Goal: Task Accomplishment & Management: Use online tool/utility

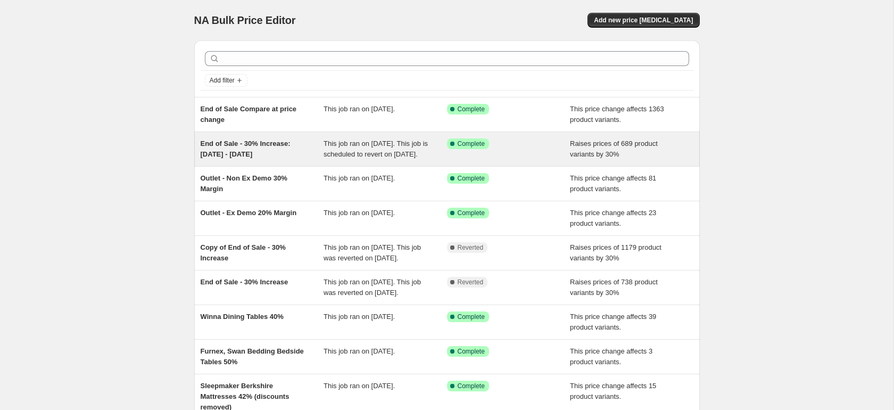
click at [268, 154] on span "End of Sale - 30% Increase: [DATE] - [DATE]" at bounding box center [246, 148] width 90 height 19
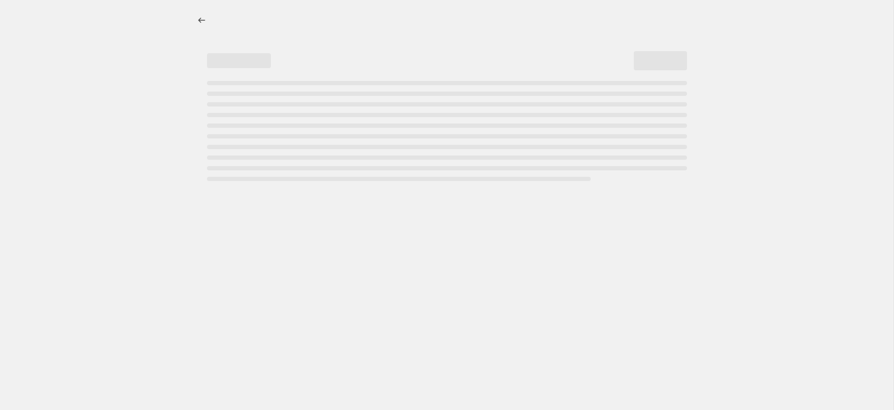
select select "percentage"
select select "no_change"
select select "product_status"
select select "tag"
select select "not_equal"
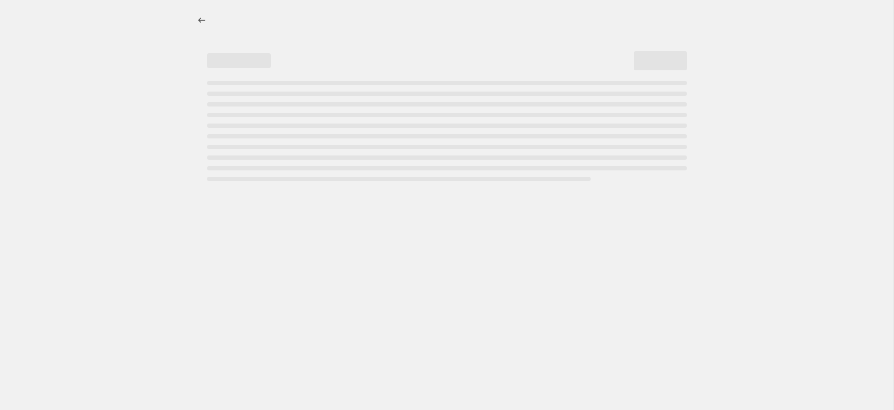
select select "tag"
select select "not_equal"
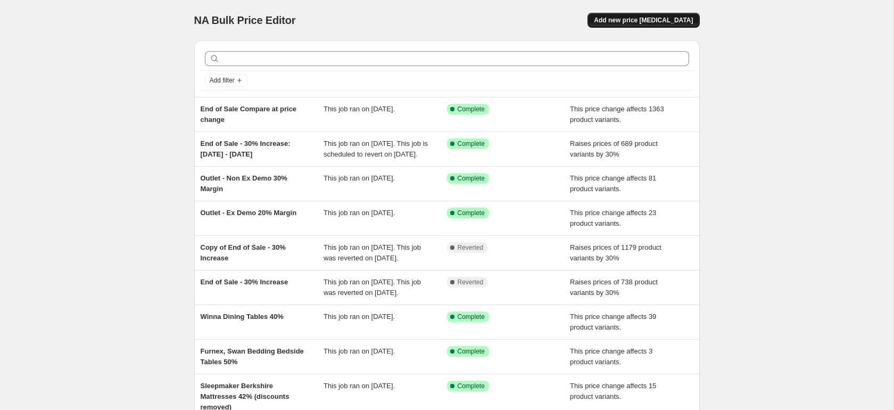
click at [648, 23] on span "Add new price [MEDICAL_DATA]" at bounding box center [643, 20] width 99 height 9
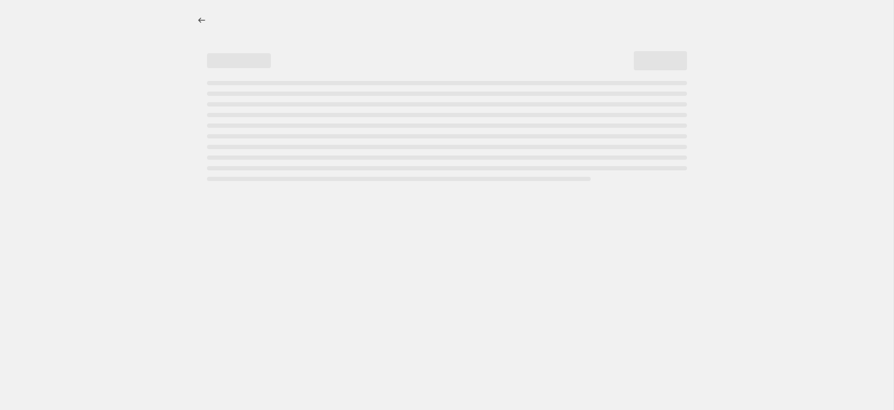
select select "percentage"
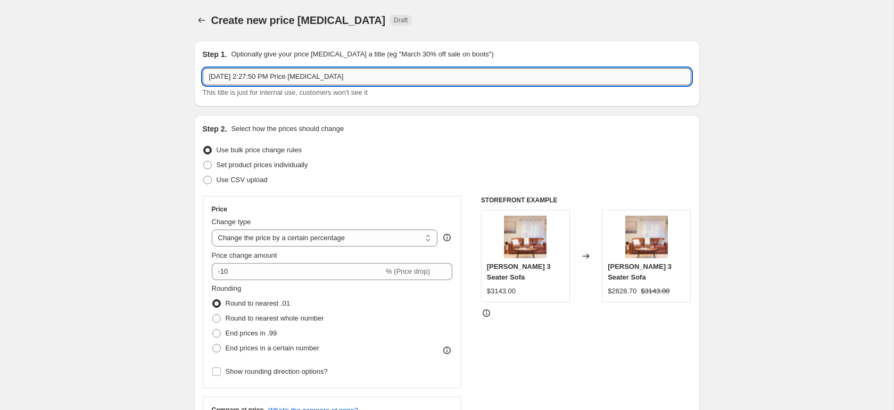
click at [344, 78] on input "[DATE] 2:27:50 PM Price [MEDICAL_DATA]" at bounding box center [447, 76] width 489 height 17
click at [346, 78] on input "[DATE] 2:27:50 PM Price [MEDICAL_DATA]" at bounding box center [447, 76] width 489 height 17
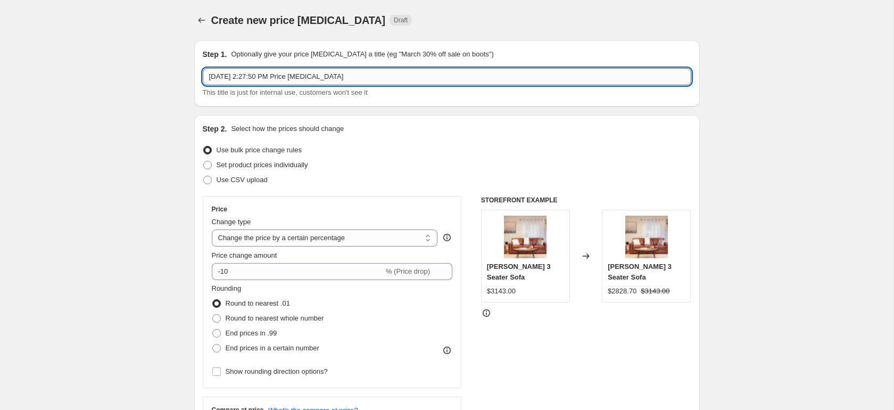
click at [346, 78] on input "[DATE] 2:27:50 PM Price [MEDICAL_DATA]" at bounding box center [447, 76] width 489 height 17
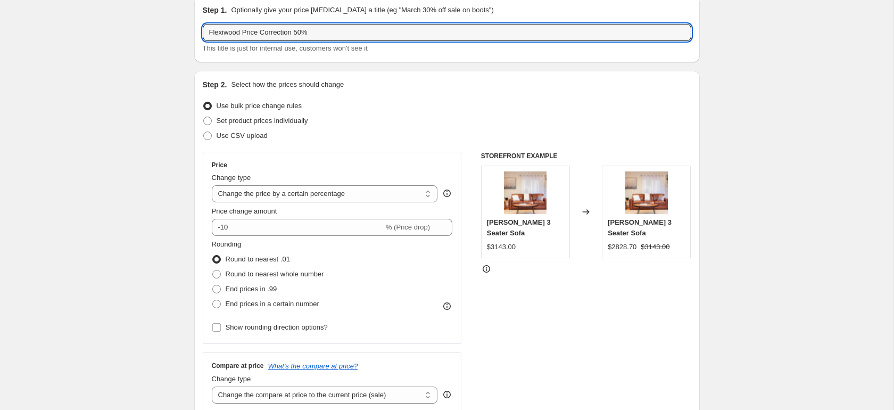
scroll to position [77, 0]
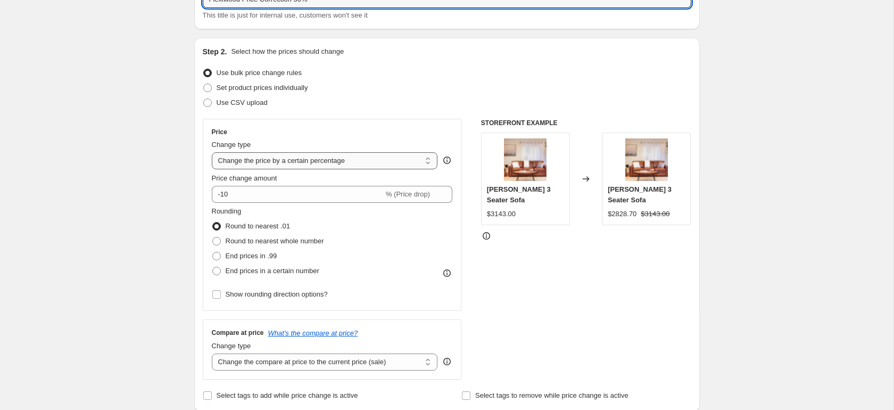
type input "Flexiwood Price Correction 50%"
click at [306, 166] on select "Change the price to a certain amount Change the price by a certain amount Chang…" at bounding box center [325, 160] width 226 height 17
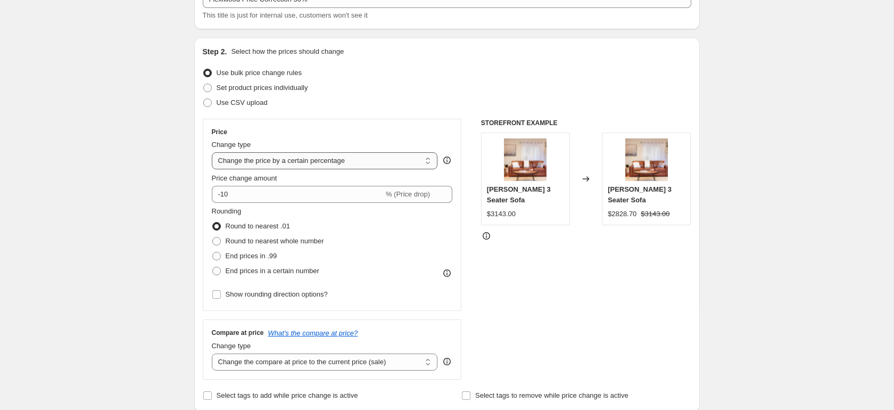
select select "pc"
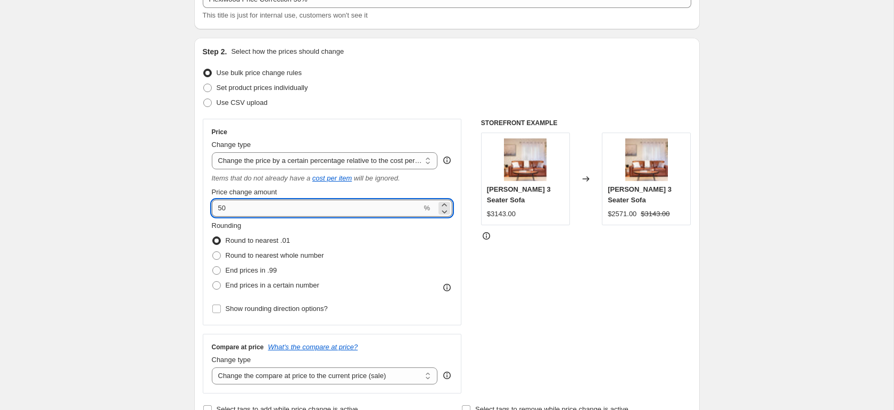
click at [265, 208] on input "50" at bounding box center [317, 208] width 210 height 17
type input "5"
type input "100"
click at [460, 262] on div "Price Change type Change the price to a certain amount Change the price by a ce…" at bounding box center [332, 222] width 259 height 207
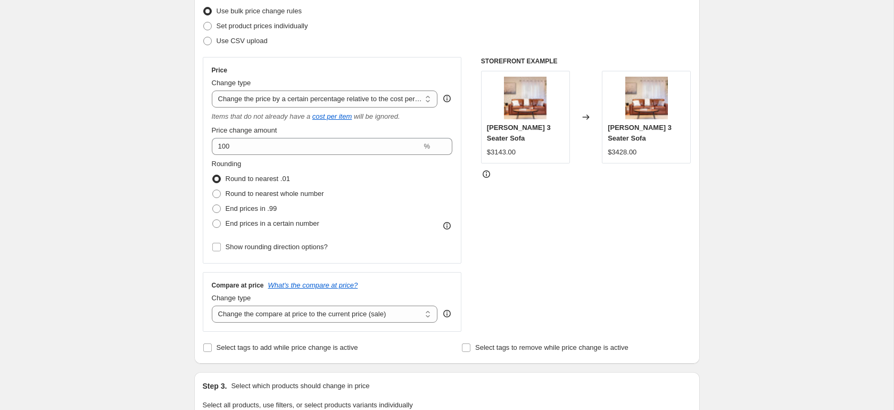
scroll to position [147, 0]
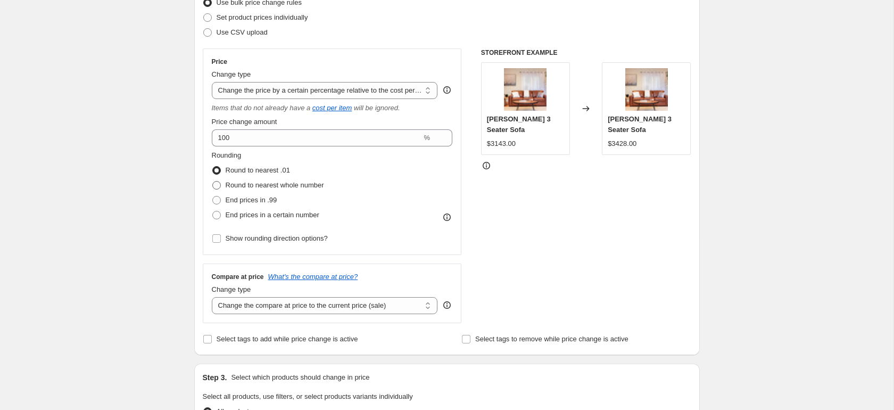
click at [257, 181] on span "Round to nearest whole number" at bounding box center [275, 185] width 98 height 8
click at [213, 181] on input "Round to nearest whole number" at bounding box center [212, 181] width 1 height 1
radio input "true"
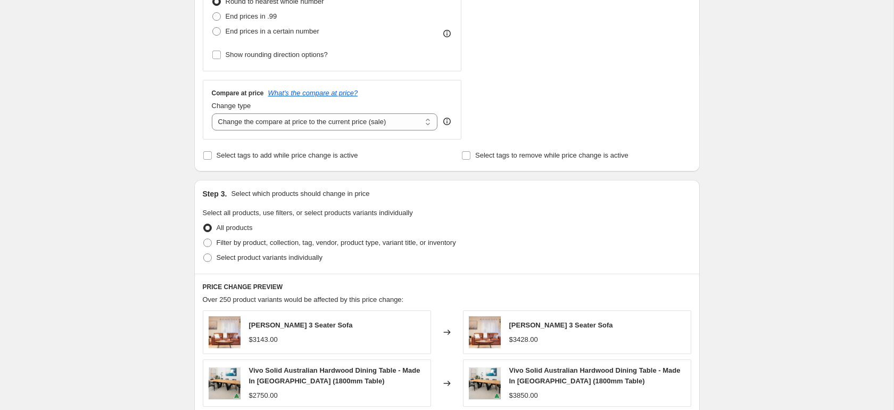
scroll to position [337, 0]
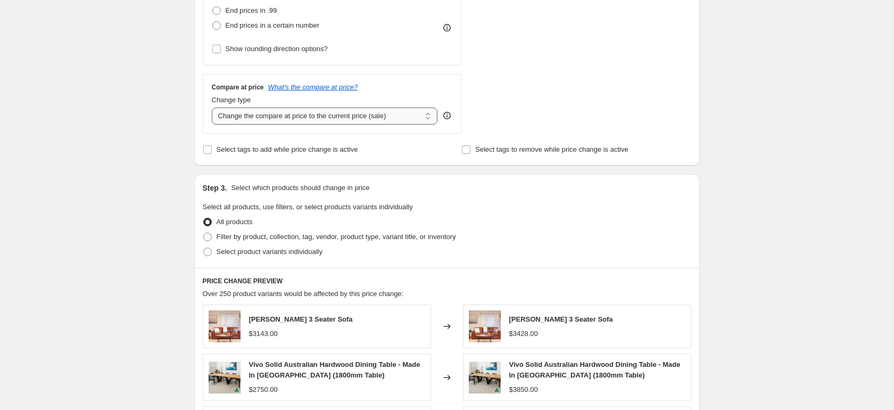
click at [350, 119] on select "Change the compare at price to the current price (sale) Change the compare at p…" at bounding box center [325, 116] width 226 height 17
select select "pp"
click at [212, 108] on select "Change the compare at price to the current price (sale) Change the compare at p…" at bounding box center [325, 116] width 226 height 17
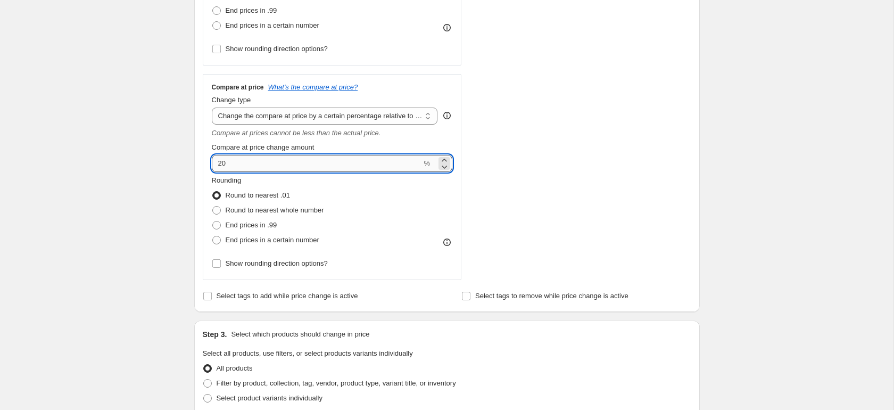
click at [259, 164] on input "20" at bounding box center [317, 163] width 210 height 17
type input "2"
type input "30"
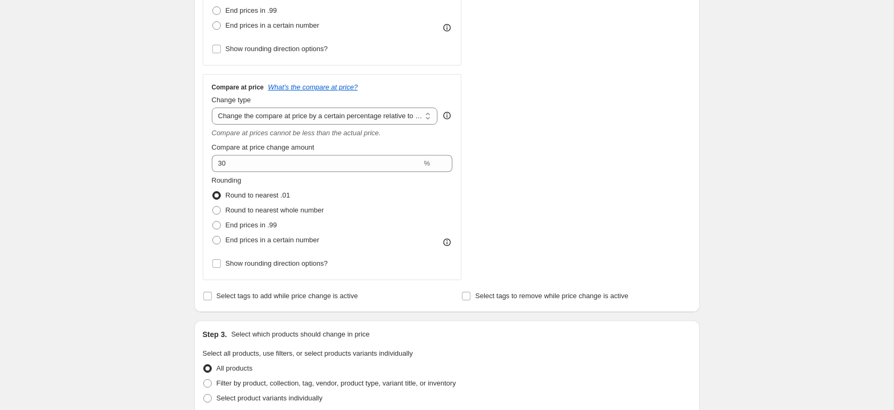
click at [204, 150] on div "Compare at price What's the compare at price? Change type Change the compare at…" at bounding box center [332, 177] width 259 height 207
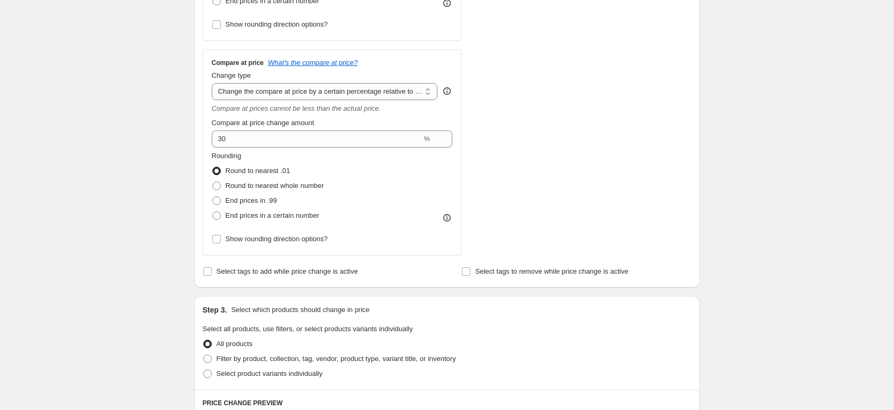
scroll to position [365, 0]
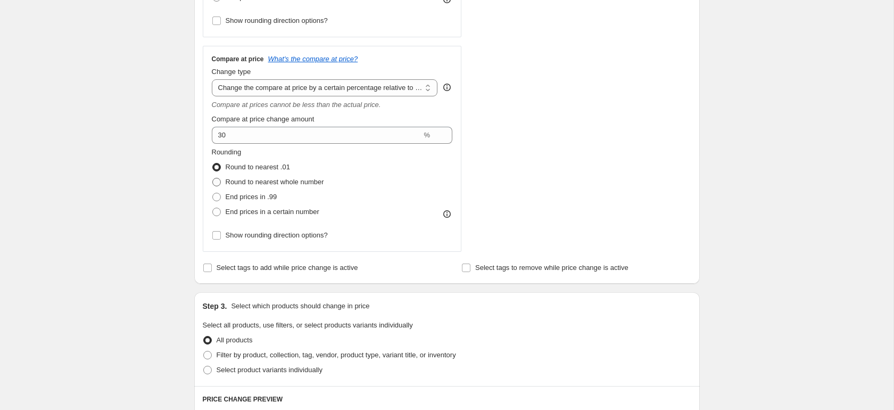
click at [235, 183] on span "Round to nearest whole number" at bounding box center [275, 182] width 98 height 8
click at [213, 178] on input "Round to nearest whole number" at bounding box center [212, 178] width 1 height 1
radio input "true"
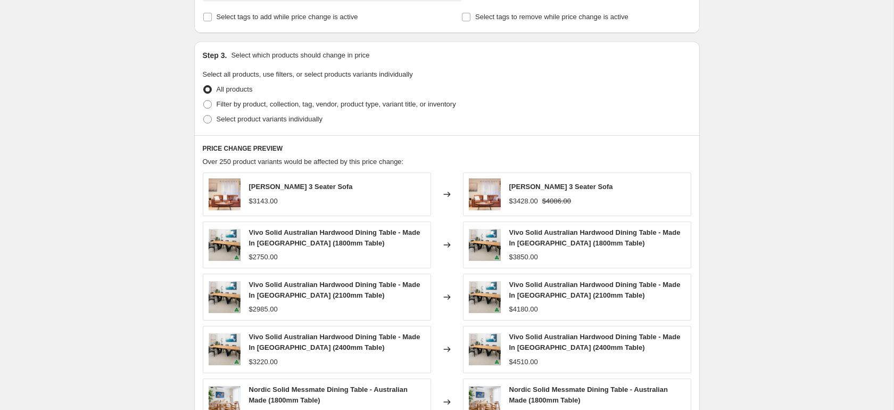
scroll to position [590, 0]
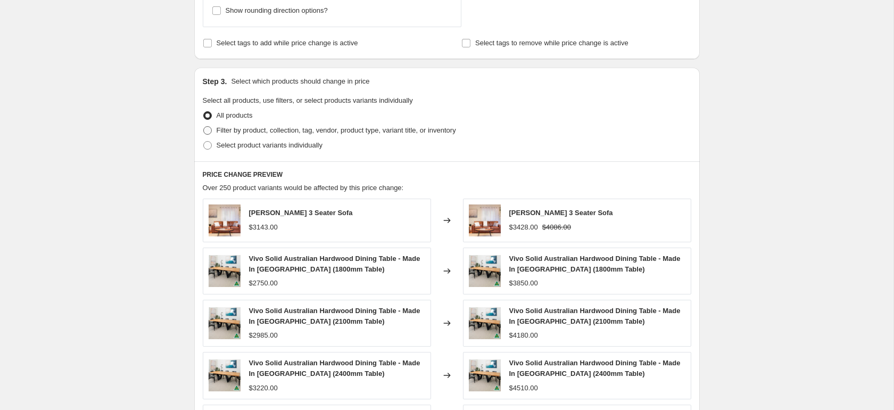
click at [265, 130] on span "Filter by product, collection, tag, vendor, product type, variant title, or inv…" at bounding box center [337, 130] width 240 height 8
click at [204, 127] on input "Filter by product, collection, tag, vendor, product type, variant title, or inv…" at bounding box center [203, 126] width 1 height 1
radio input "true"
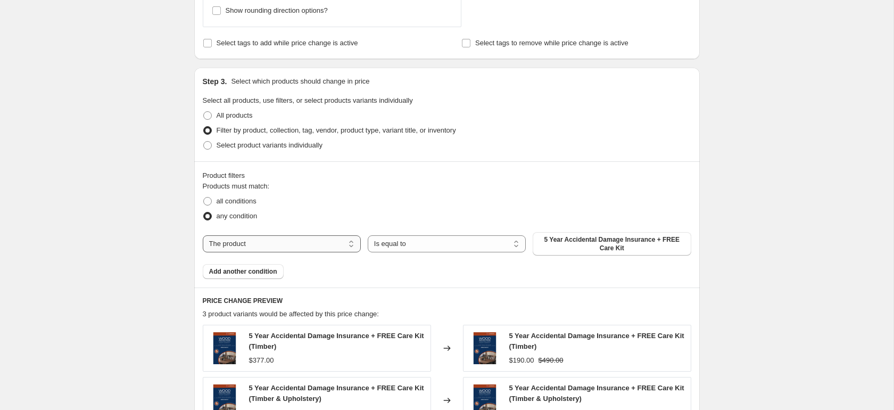
click at [307, 237] on select "The product The product's collection The product's tag The product's vendor The…" at bounding box center [282, 243] width 158 height 17
select select "vendor"
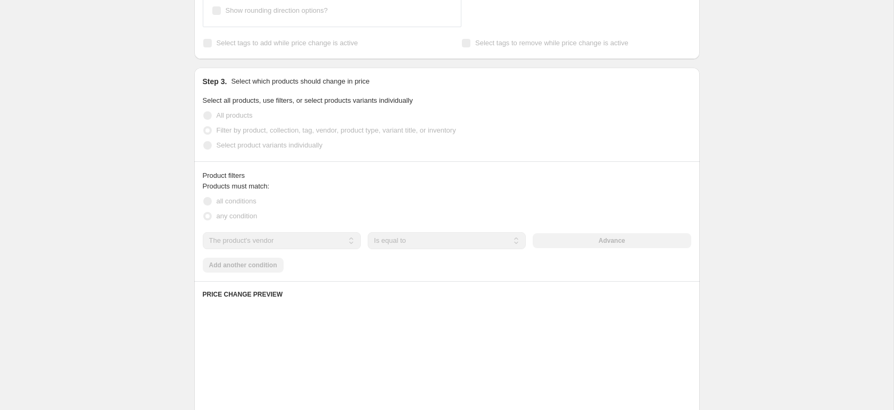
click at [602, 240] on div "Advance" at bounding box center [612, 240] width 158 height 15
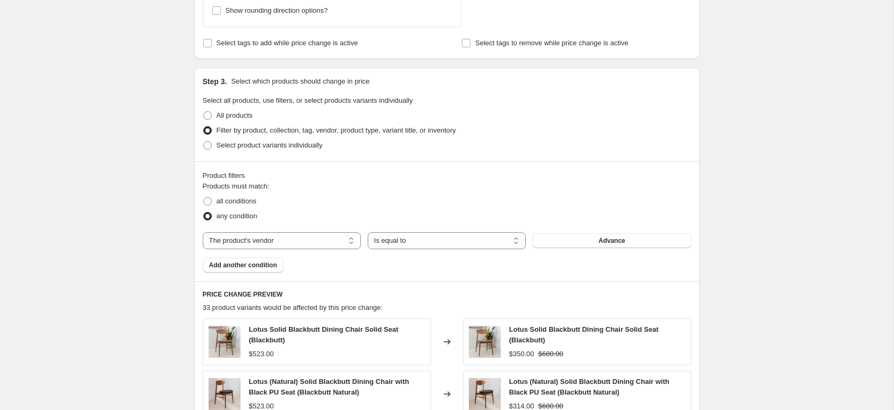
click at [602, 240] on span "Advance" at bounding box center [612, 240] width 27 height 9
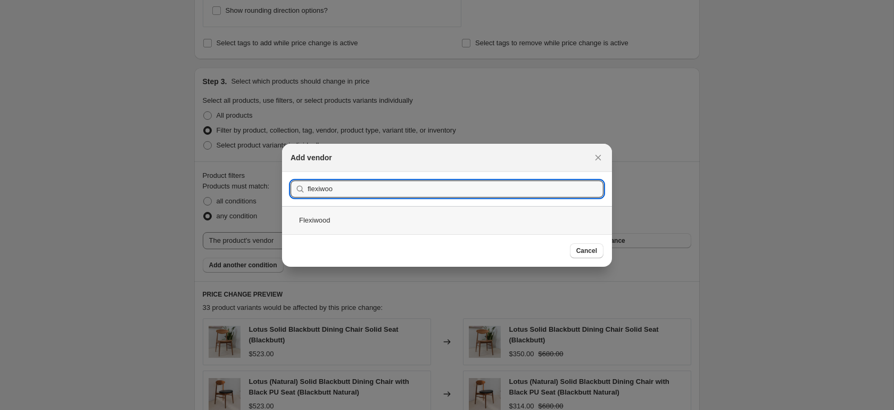
type input "flexiwoo"
click at [326, 212] on div "Flexiwood" at bounding box center [447, 220] width 330 height 28
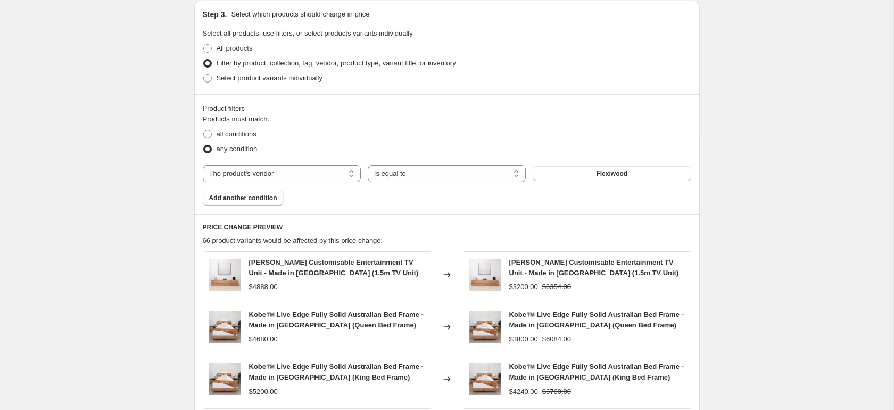
scroll to position [670, 0]
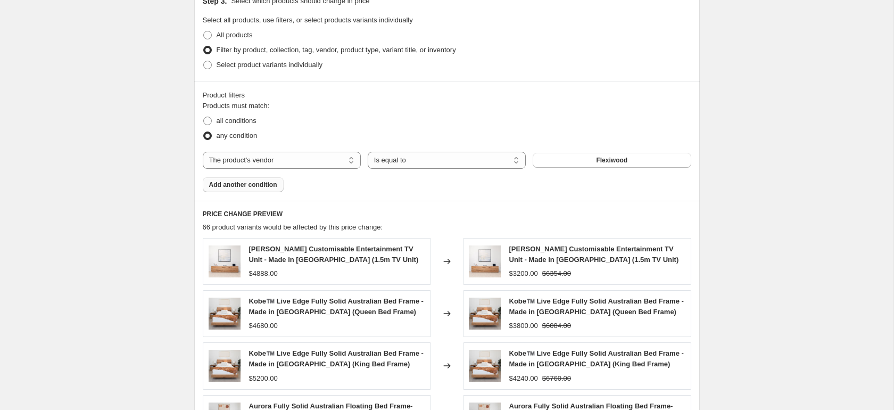
click at [248, 184] on span "Add another condition" at bounding box center [243, 184] width 68 height 9
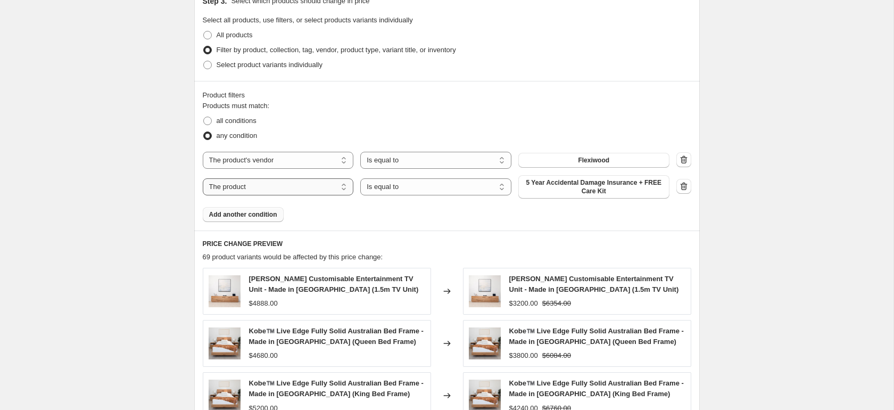
click at [293, 190] on select "The product The product's collection The product's tag The product's vendor The…" at bounding box center [278, 186] width 151 height 17
select select "product_status"
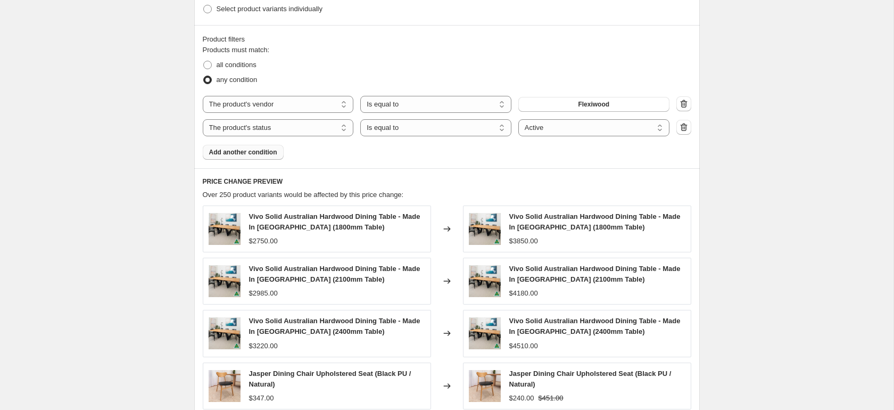
scroll to position [731, 0]
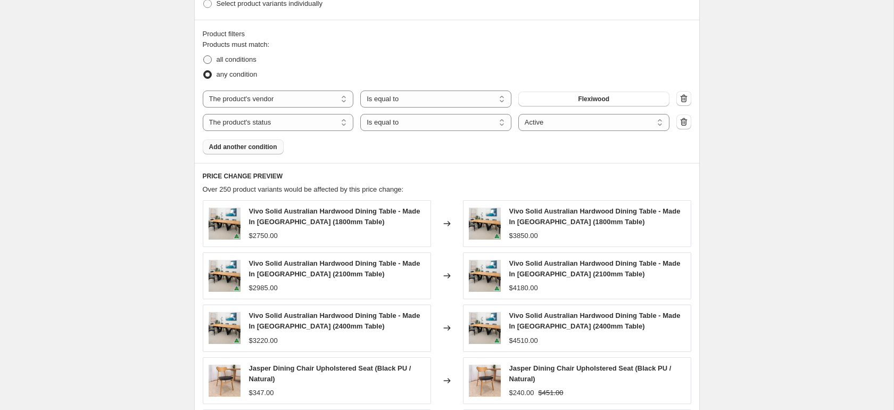
click at [242, 60] on span "all conditions" at bounding box center [237, 59] width 40 height 8
click at [204, 56] on input "all conditions" at bounding box center [203, 55] width 1 height 1
radio input "true"
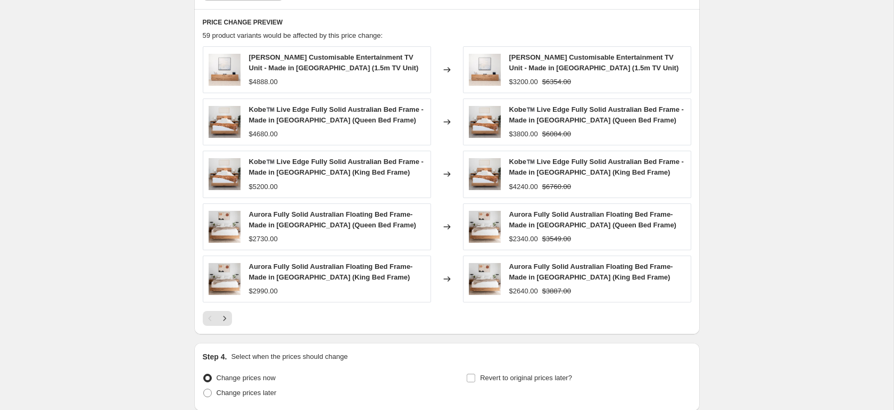
scroll to position [975, 0]
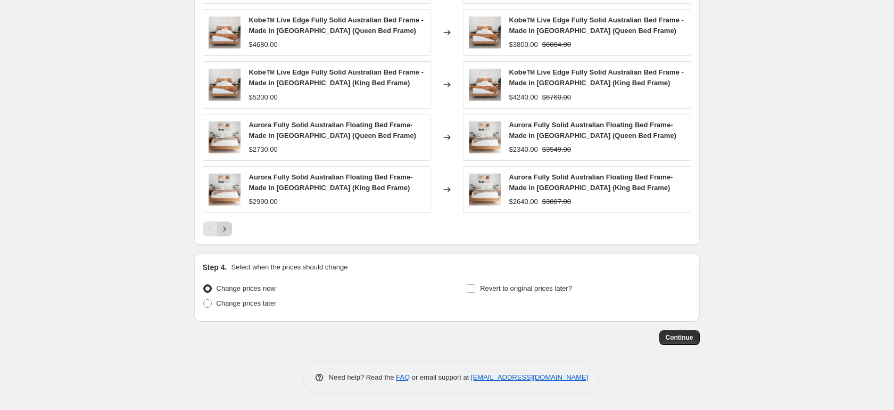
click at [226, 230] on icon "Next" at bounding box center [224, 229] width 11 height 11
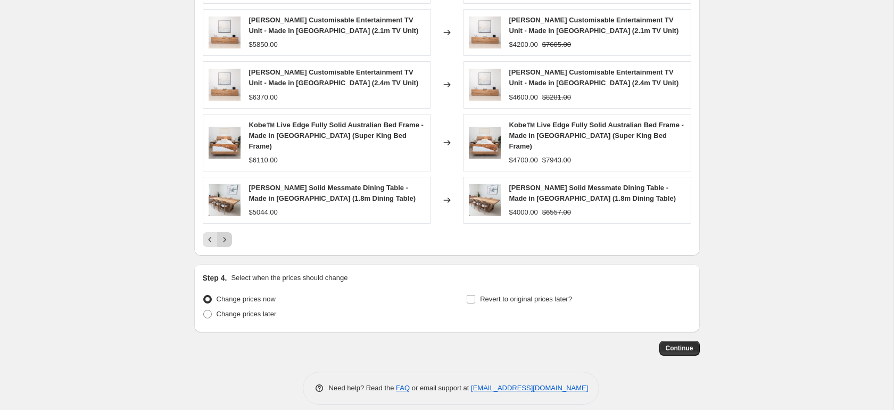
click at [226, 234] on icon "Next" at bounding box center [224, 239] width 11 height 11
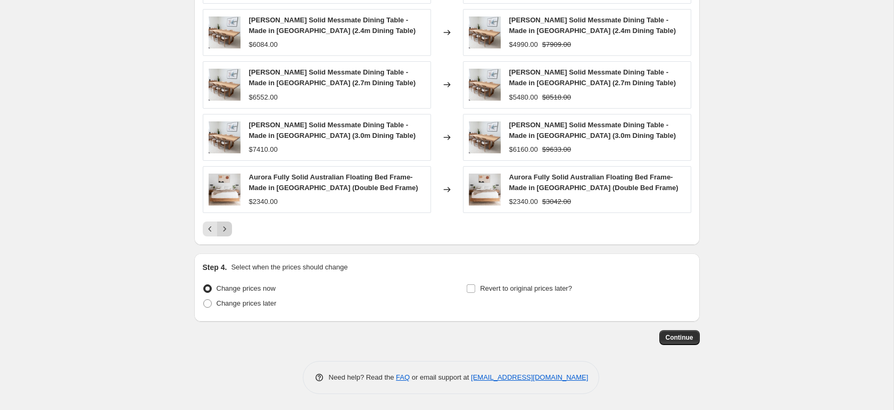
click at [226, 229] on icon "Next" at bounding box center [224, 229] width 11 height 11
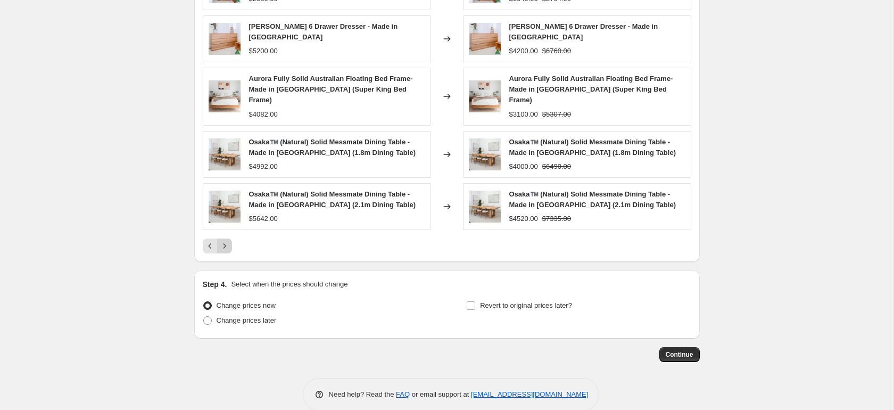
click at [226, 241] on icon "Next" at bounding box center [224, 246] width 11 height 11
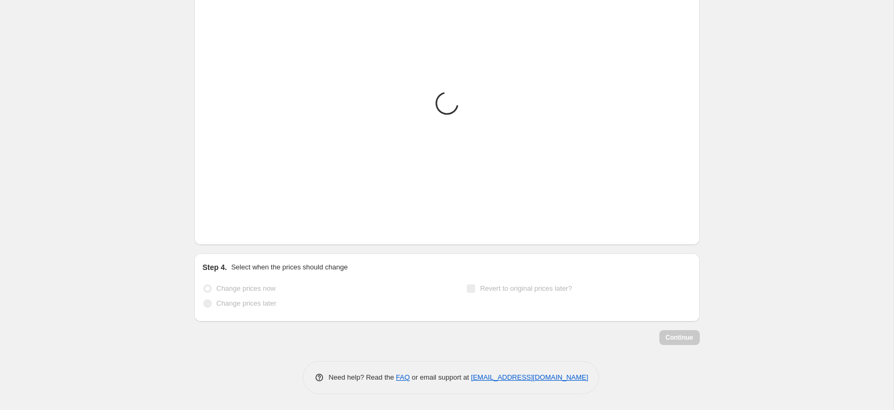
scroll to position [968, 0]
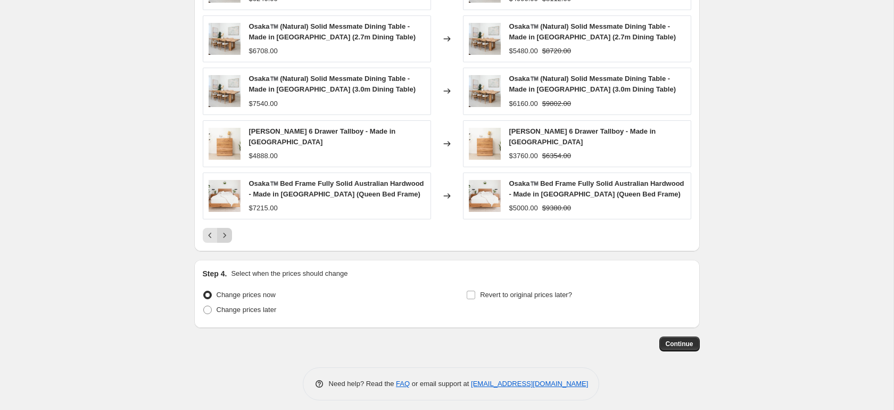
click at [226, 230] on icon "Next" at bounding box center [224, 235] width 11 height 11
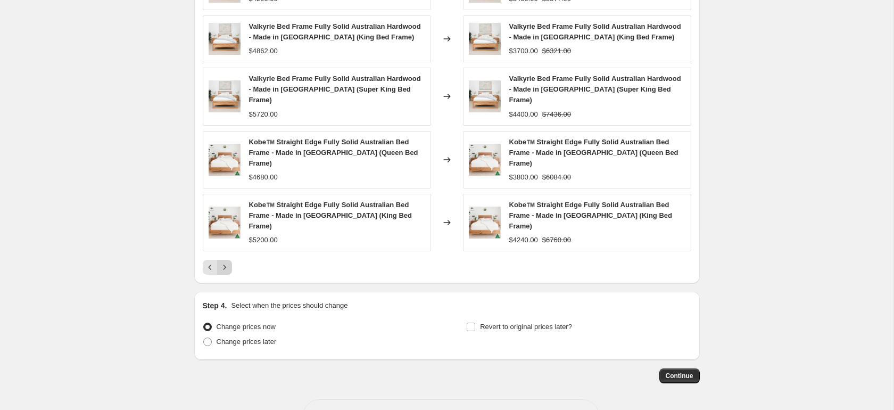
click at [226, 260] on button "Next" at bounding box center [224, 267] width 15 height 15
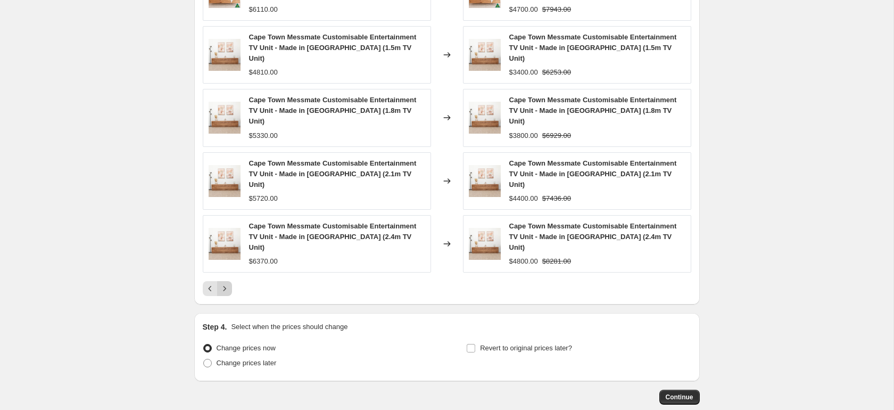
click at [226, 283] on icon "Next" at bounding box center [224, 288] width 11 height 11
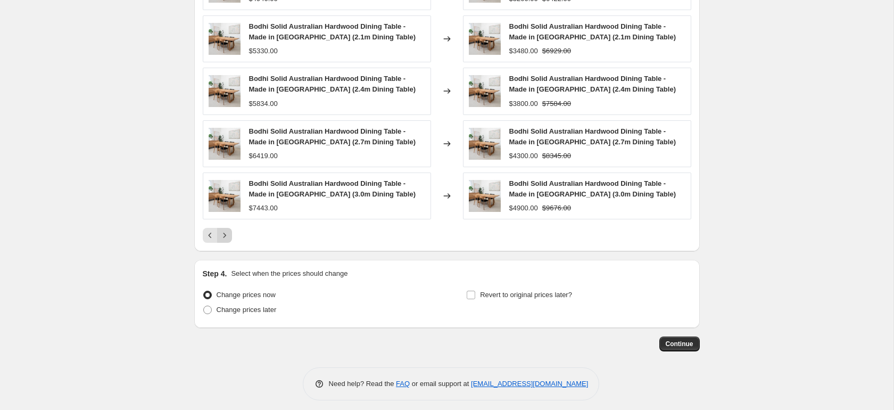
click at [226, 231] on icon "Next" at bounding box center [224, 235] width 11 height 11
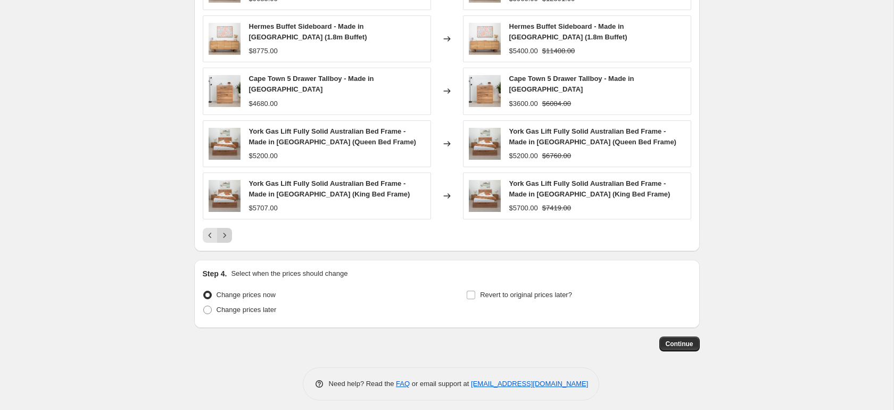
click at [226, 231] on icon "Next" at bounding box center [224, 235] width 11 height 11
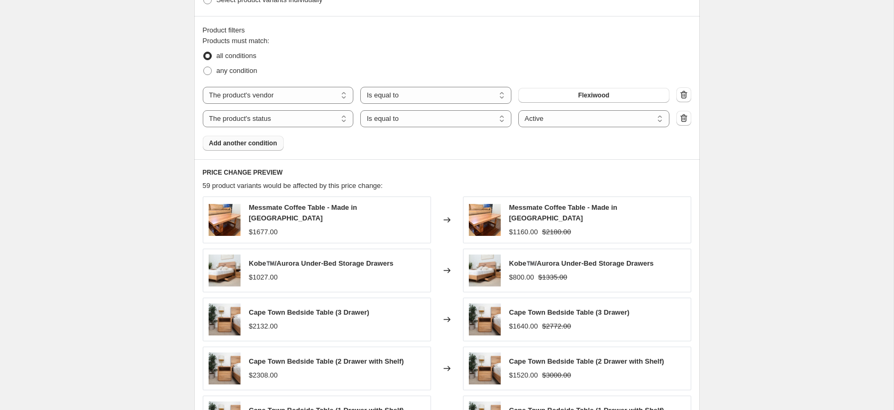
scroll to position [668, 0]
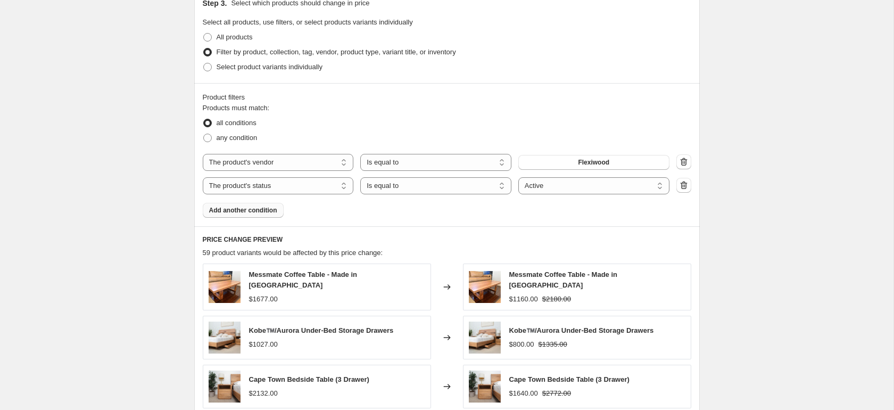
click at [262, 212] on span "Add another condition" at bounding box center [243, 210] width 68 height 9
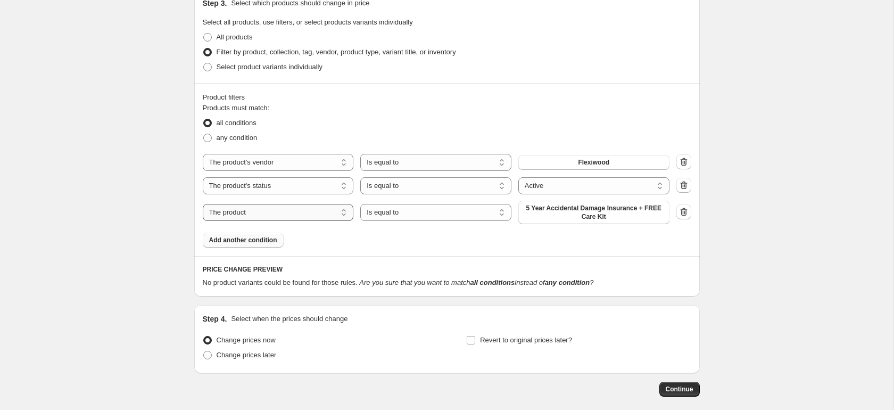
click at [342, 218] on select "The product The product's collection The product's tag The product's vendor The…" at bounding box center [278, 212] width 151 height 17
click at [684, 210] on icon "button" at bounding box center [684, 212] width 11 height 11
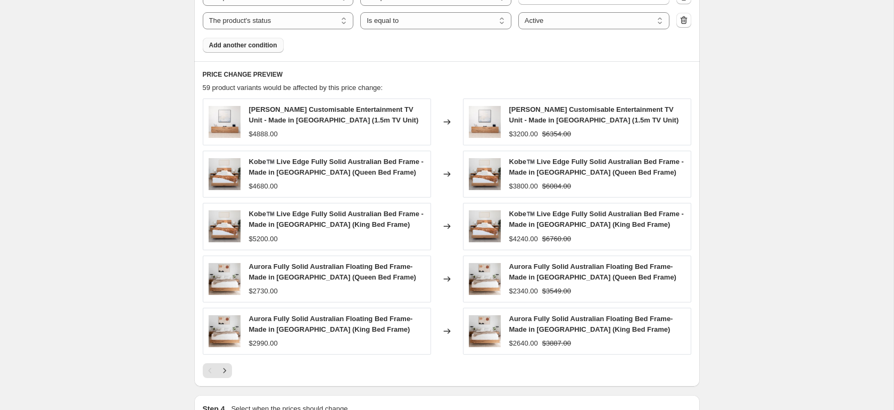
scroll to position [919, 0]
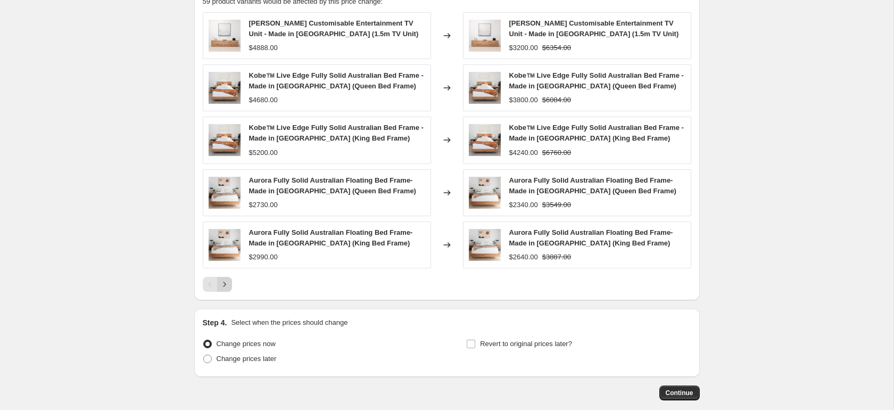
click at [224, 289] on icon "Next" at bounding box center [224, 284] width 11 height 11
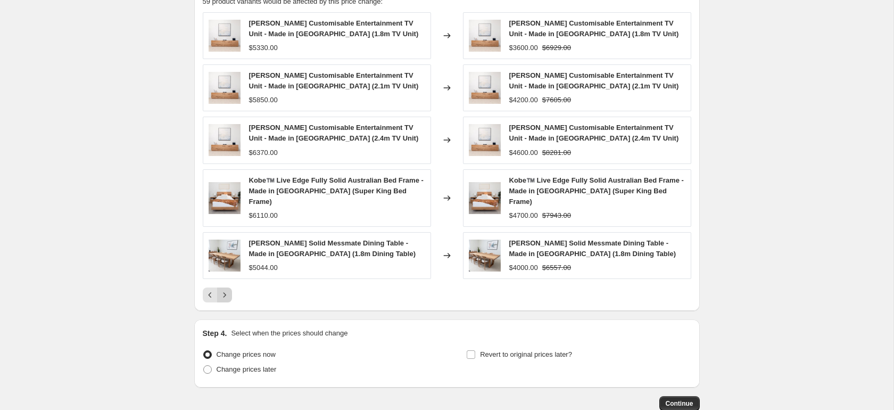
click at [225, 290] on icon "Next" at bounding box center [224, 295] width 11 height 11
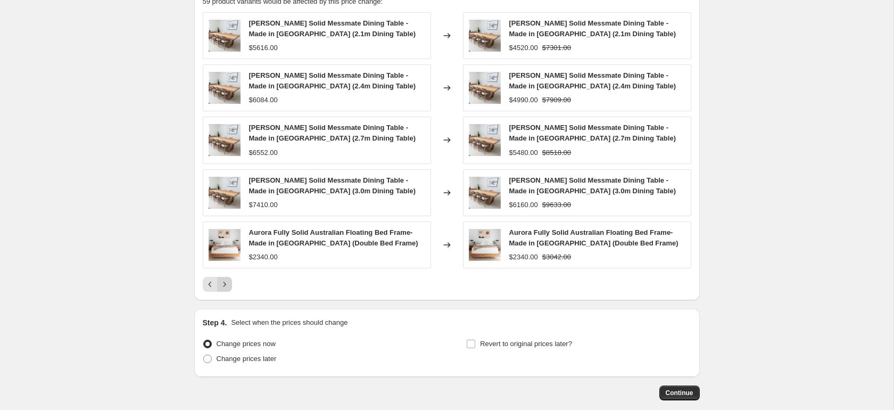
click at [226, 284] on icon "Next" at bounding box center [224, 284] width 11 height 11
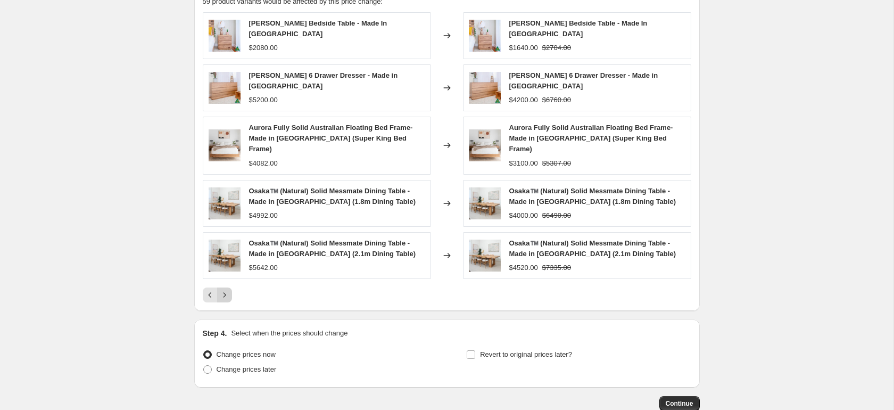
click at [226, 290] on icon "Next" at bounding box center [224, 295] width 11 height 11
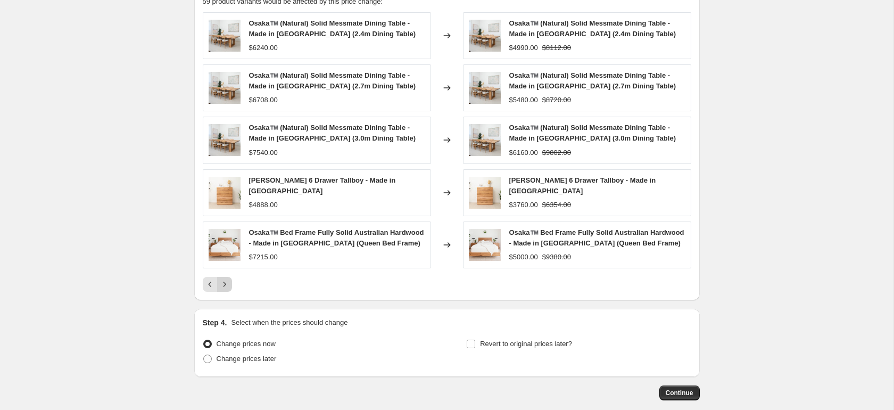
click at [226, 283] on icon "Next" at bounding box center [224, 284] width 11 height 11
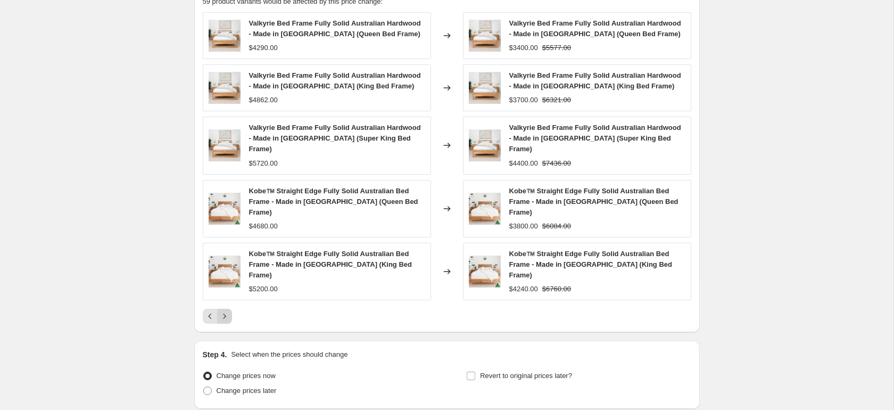
click at [225, 311] on icon "Next" at bounding box center [224, 316] width 11 height 11
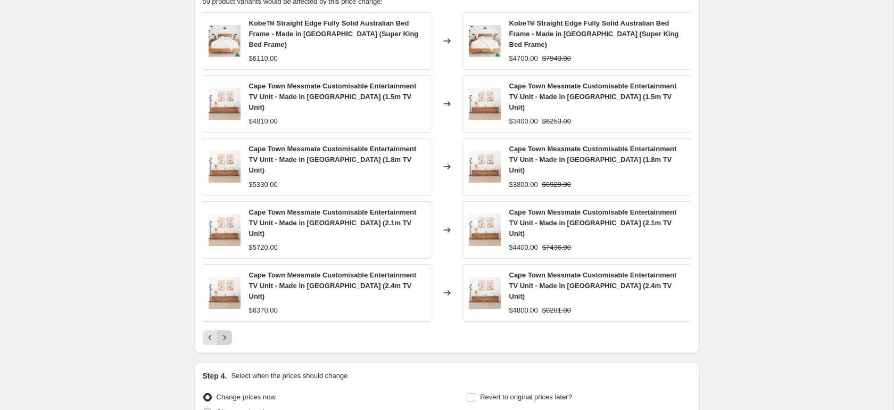
click at [226, 332] on icon "Next" at bounding box center [224, 337] width 11 height 11
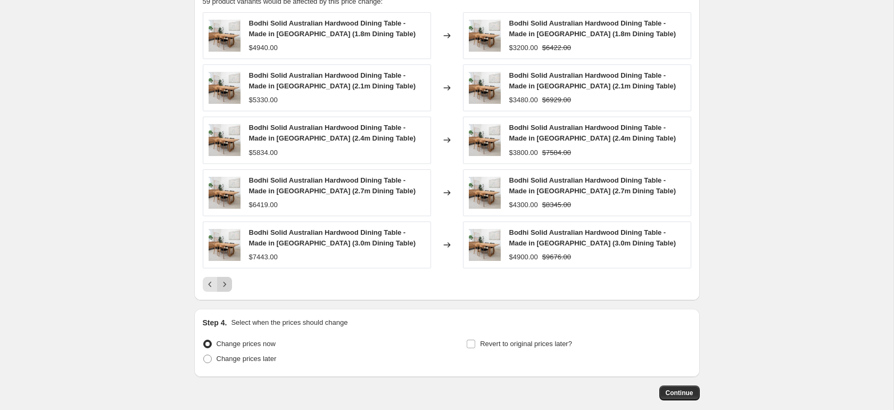
click at [226, 282] on icon "Next" at bounding box center [224, 284] width 11 height 11
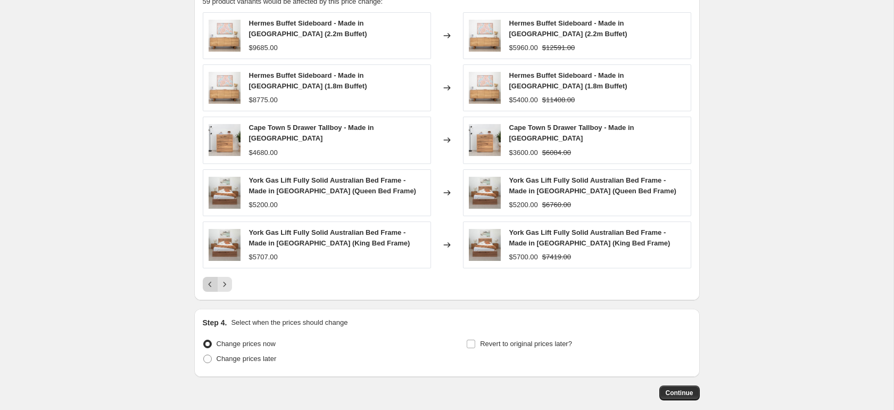
click at [210, 283] on icon "Previous" at bounding box center [210, 284] width 11 height 11
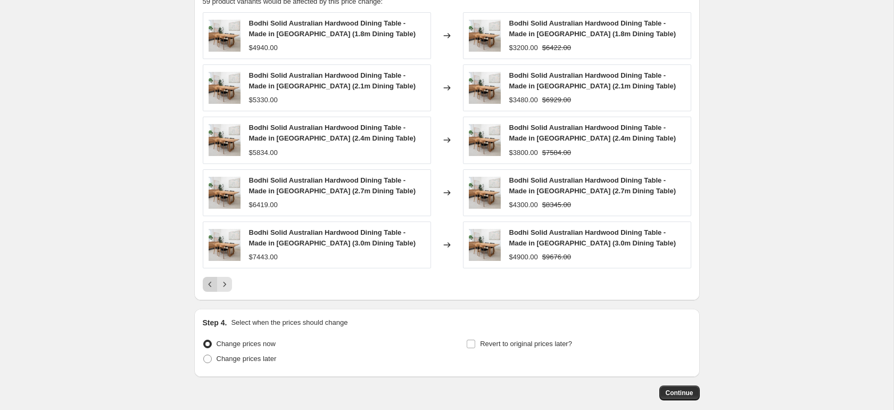
click at [210, 283] on icon "Previous" at bounding box center [209, 284] width 3 height 5
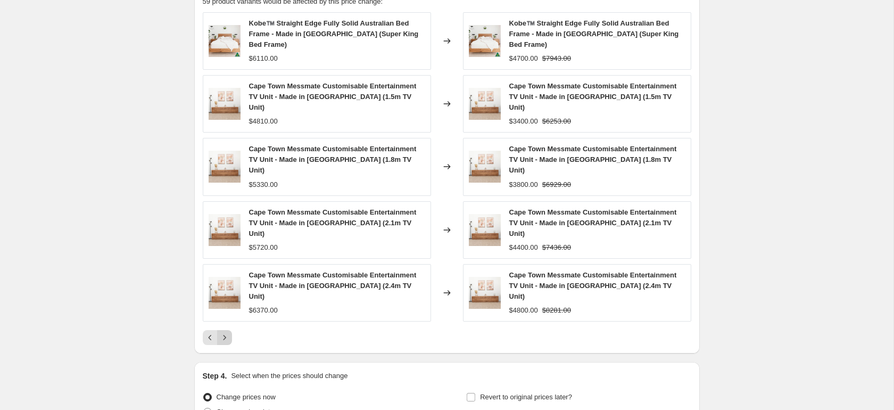
click at [222, 332] on icon "Next" at bounding box center [224, 337] width 11 height 11
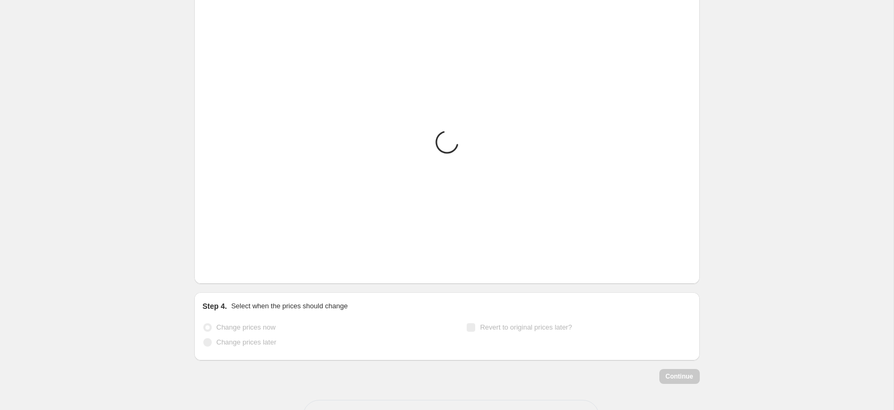
click at [222, 273] on icon "Next" at bounding box center [224, 267] width 11 height 11
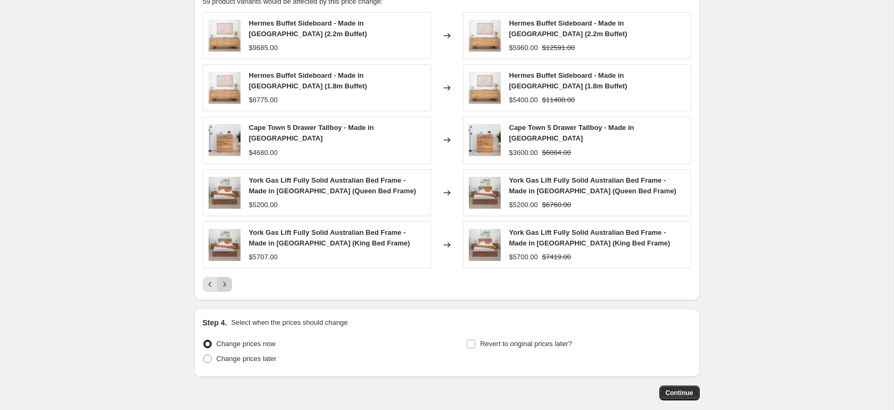
click at [222, 279] on icon "Next" at bounding box center [224, 284] width 11 height 11
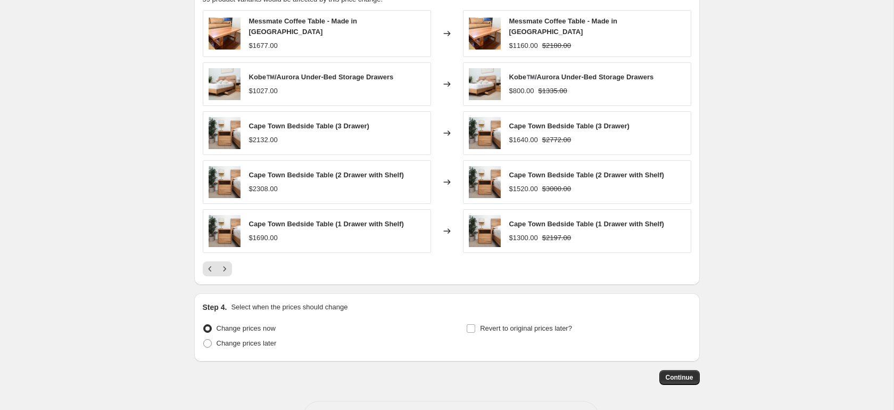
scroll to position [958, 0]
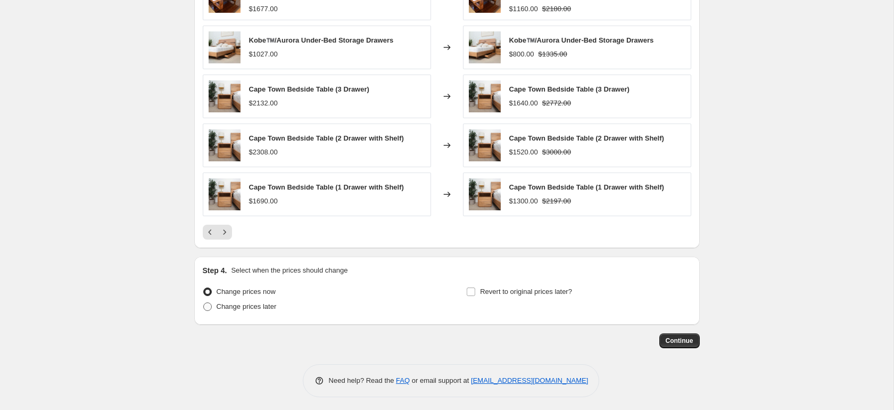
click at [250, 302] on span "Change prices later" at bounding box center [247, 306] width 60 height 8
click at [204, 302] on input "Change prices later" at bounding box center [203, 302] width 1 height 1
radio input "true"
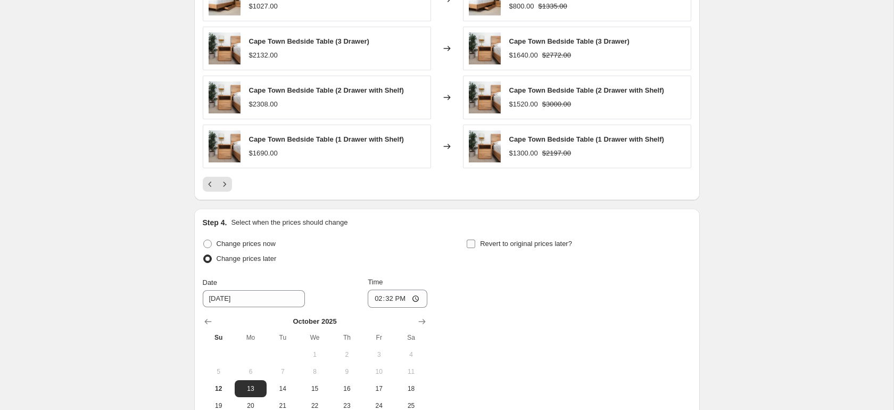
scroll to position [1064, 0]
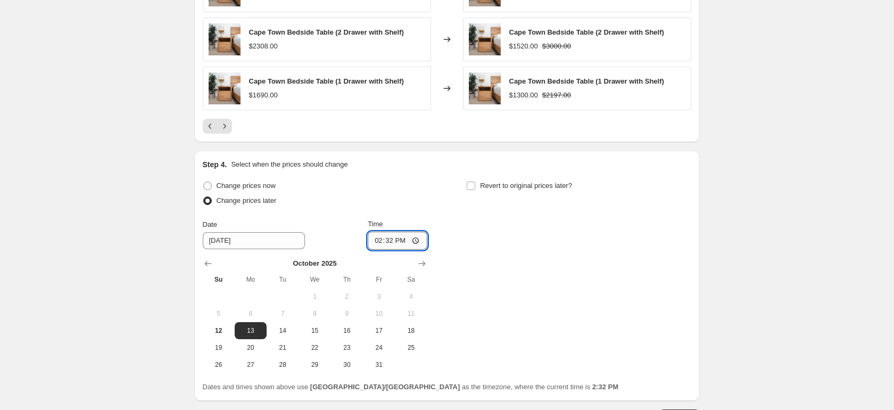
click at [376, 235] on input "14:32" at bounding box center [398, 241] width 60 height 18
click at [417, 237] on input "14:32" at bounding box center [398, 241] width 60 height 18
type input "00:45"
click at [508, 300] on div "Change prices now Change prices later Date [DATE] Time 00:45 [DATE] Su Mo Tu We…" at bounding box center [447, 275] width 489 height 195
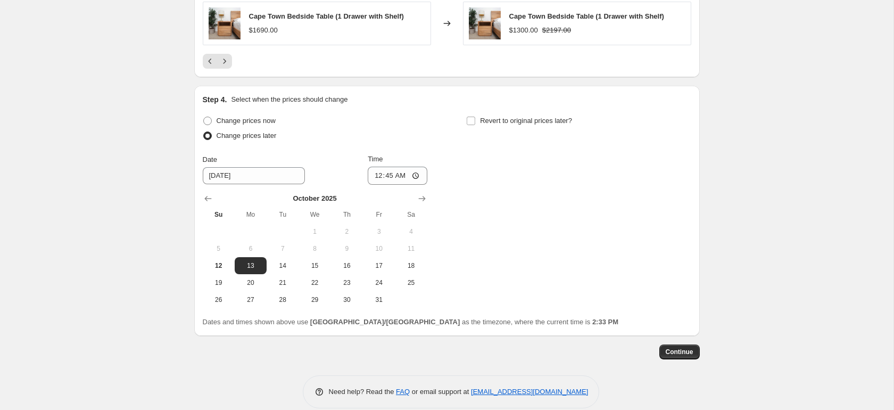
scroll to position [1140, 0]
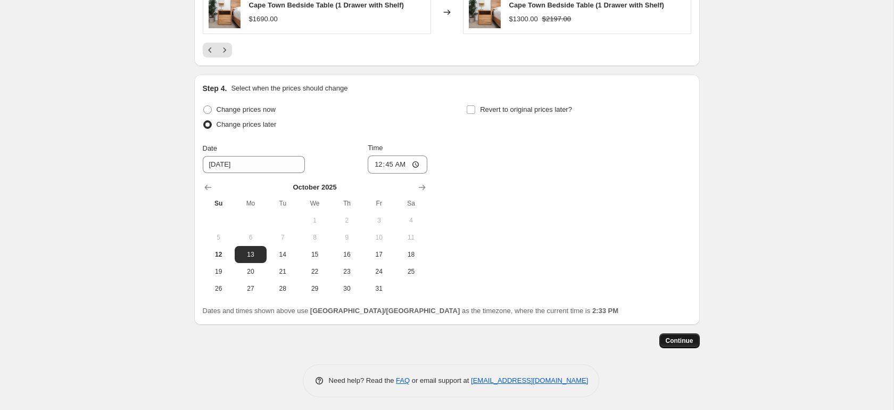
click at [693, 338] on button "Continue" at bounding box center [680, 340] width 40 height 15
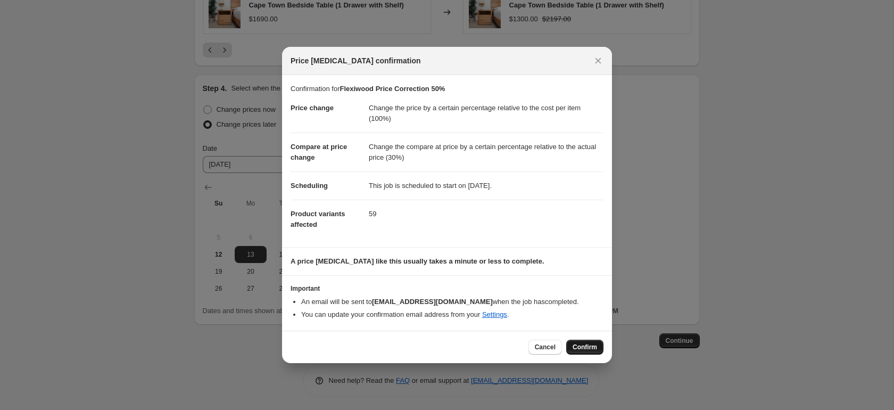
click at [581, 350] on span "Confirm" at bounding box center [585, 347] width 24 height 9
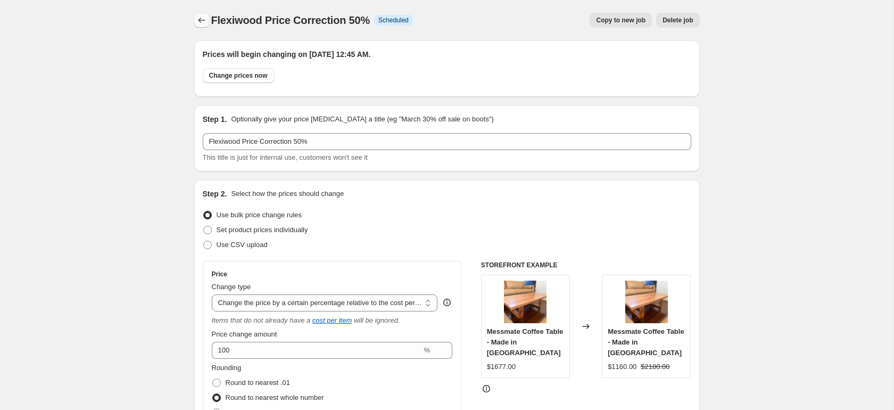
click at [201, 18] on icon "Price change jobs" at bounding box center [201, 20] width 11 height 11
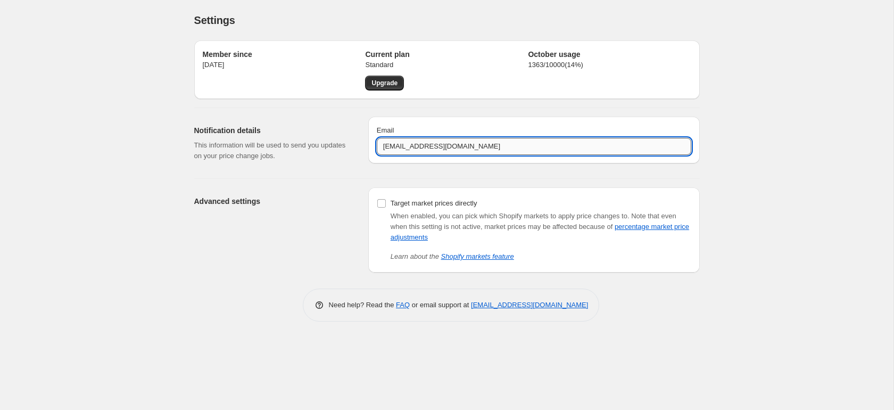
click at [495, 150] on input "[EMAIL_ADDRESS][DOMAIN_NAME]" at bounding box center [534, 146] width 315 height 17
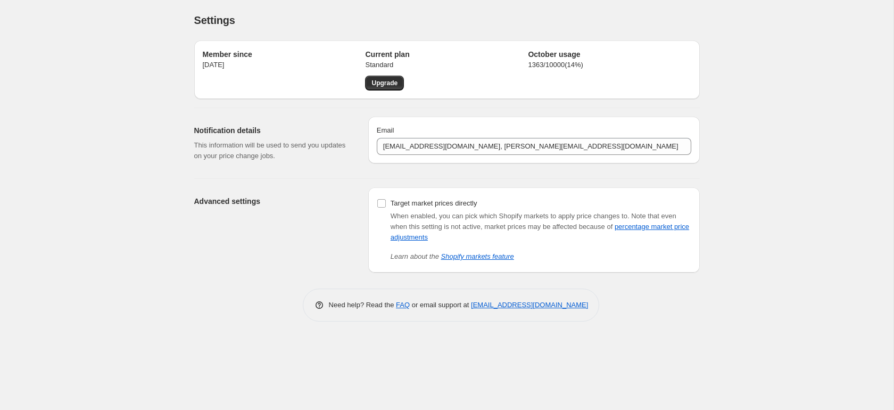
click at [814, 176] on div "Settings. This page is ready Settings Member since [DATE] Current plan Standard…" at bounding box center [447, 205] width 894 height 410
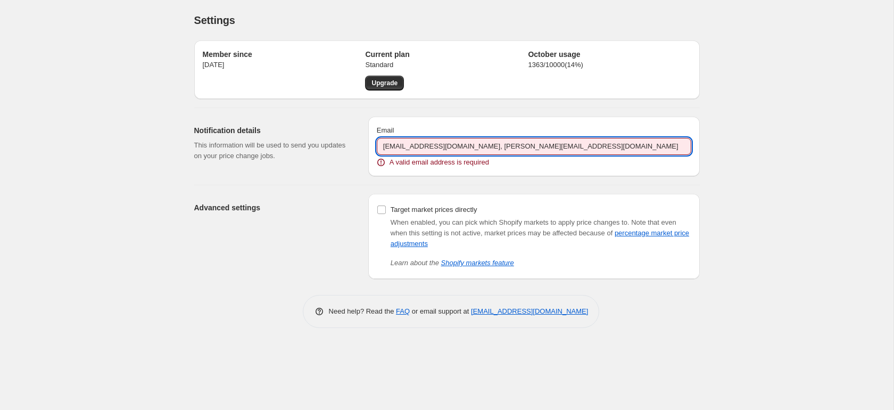
click at [562, 145] on input "[EMAIL_ADDRESS][DOMAIN_NAME], [PERSON_NAME][EMAIL_ADDRESS][DOMAIN_NAME]" at bounding box center [534, 146] width 315 height 17
drag, startPoint x: 580, startPoint y: 146, endPoint x: 482, endPoint y: 145, distance: 98.0
click at [482, 145] on input "[EMAIL_ADDRESS][DOMAIN_NAME], [PERSON_NAME][EMAIL_ADDRESS][DOMAIN_NAME]" at bounding box center [534, 146] width 315 height 17
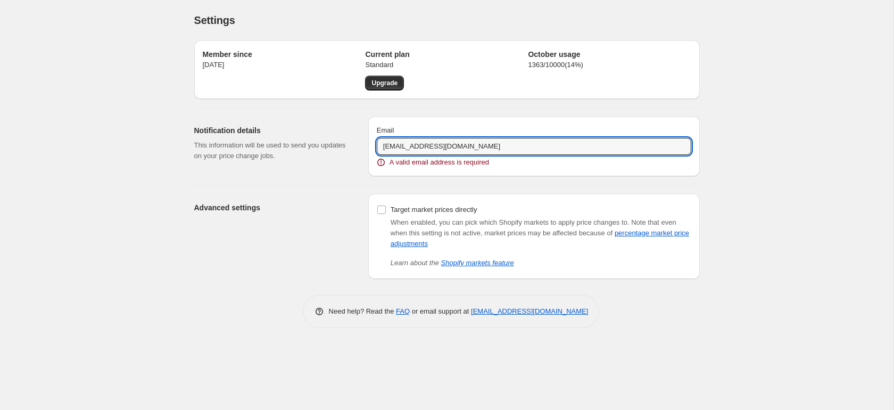
type input "[EMAIL_ADDRESS][DOMAIN_NAME]"
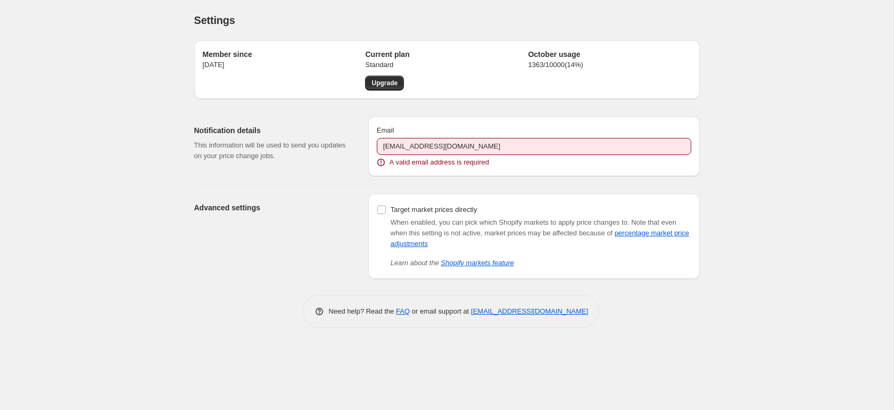
click at [348, 149] on p "This information will be used to send you updates on your price change jobs." at bounding box center [272, 150] width 157 height 21
